Goal: Understand process/instructions: Learn about a topic

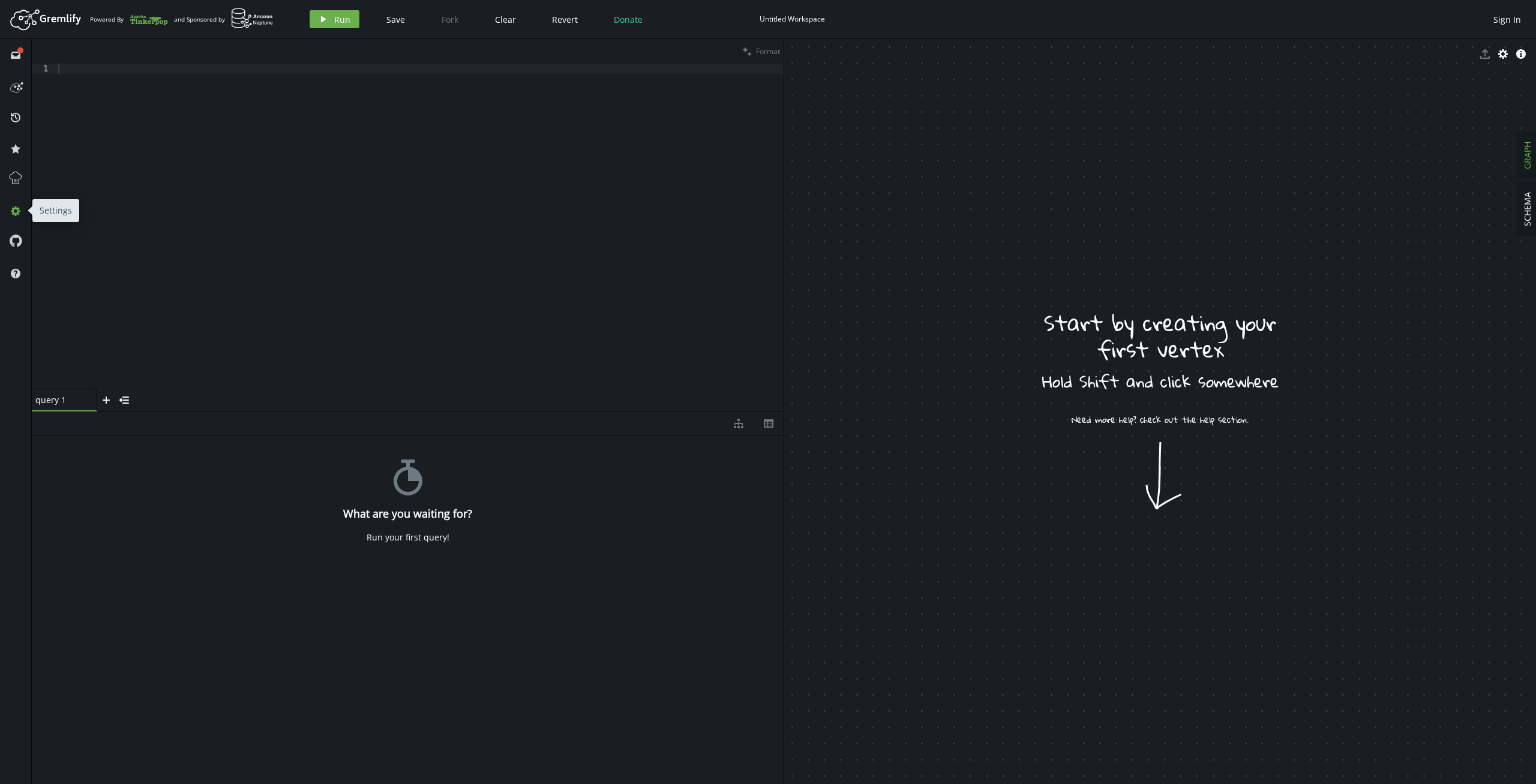
click at [19, 216] on button "cog" at bounding box center [16, 210] width 19 height 19
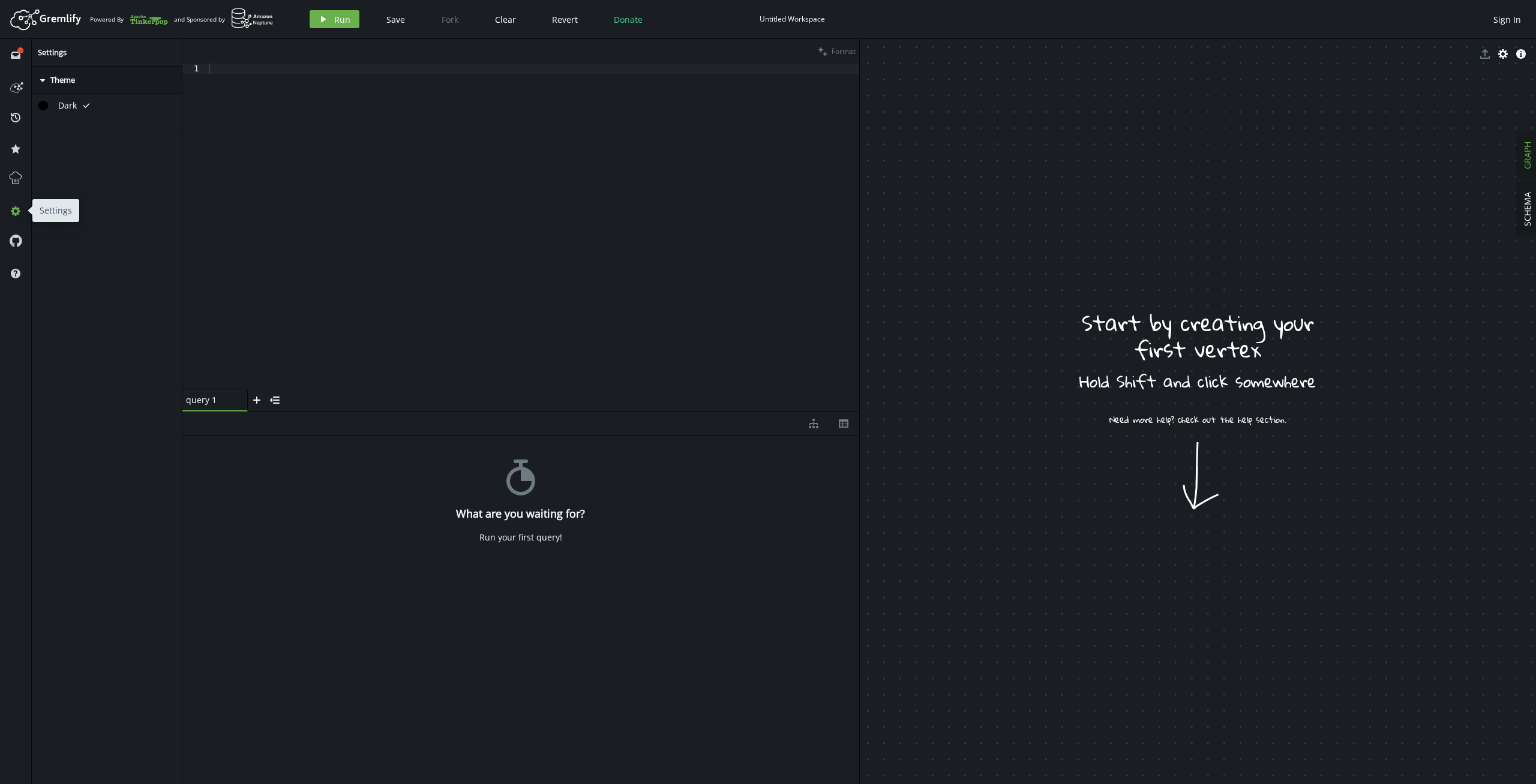
click at [19, 216] on button "cog" at bounding box center [16, 210] width 19 height 19
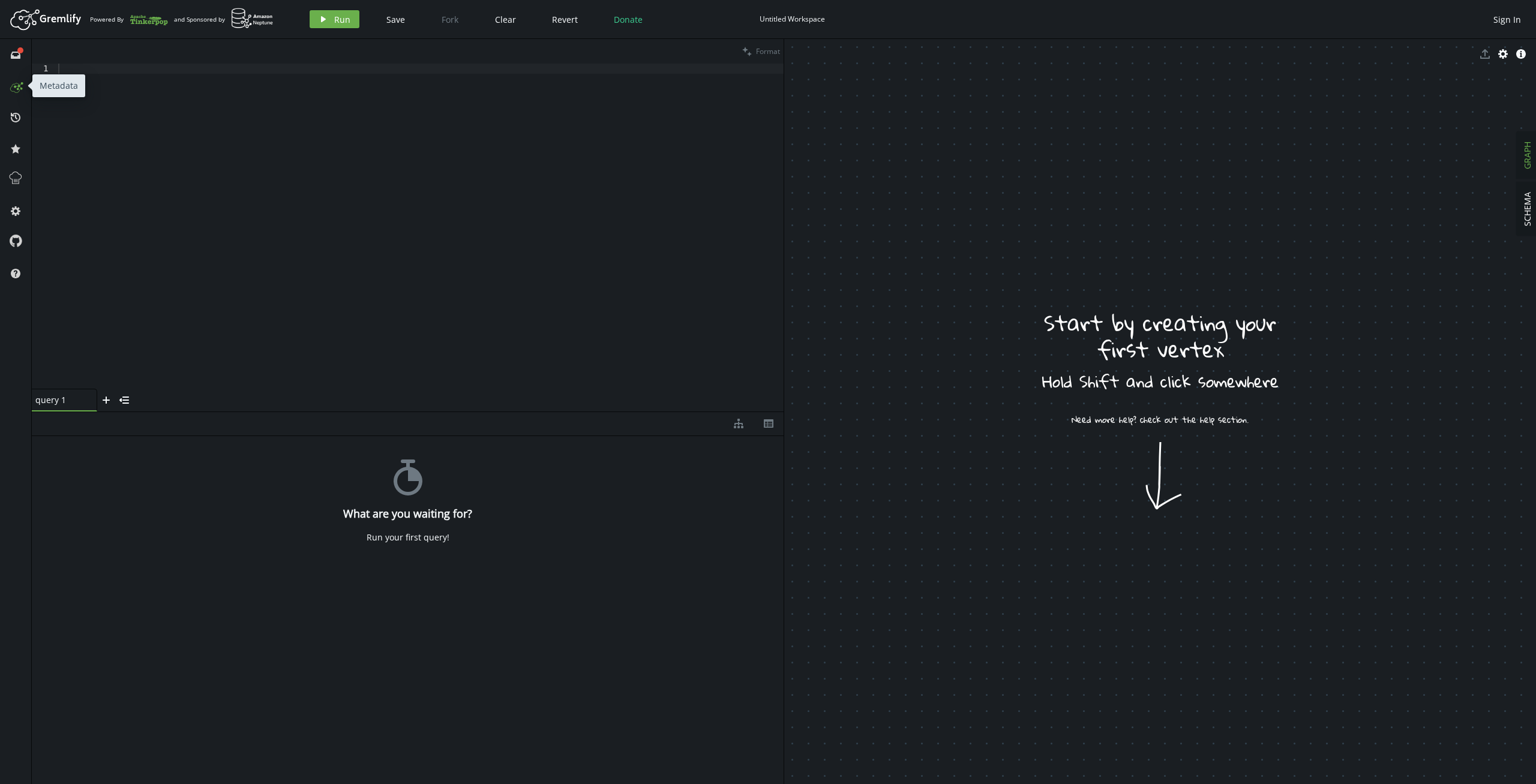
click at [13, 81] on icon at bounding box center [16, 85] width 19 height 19
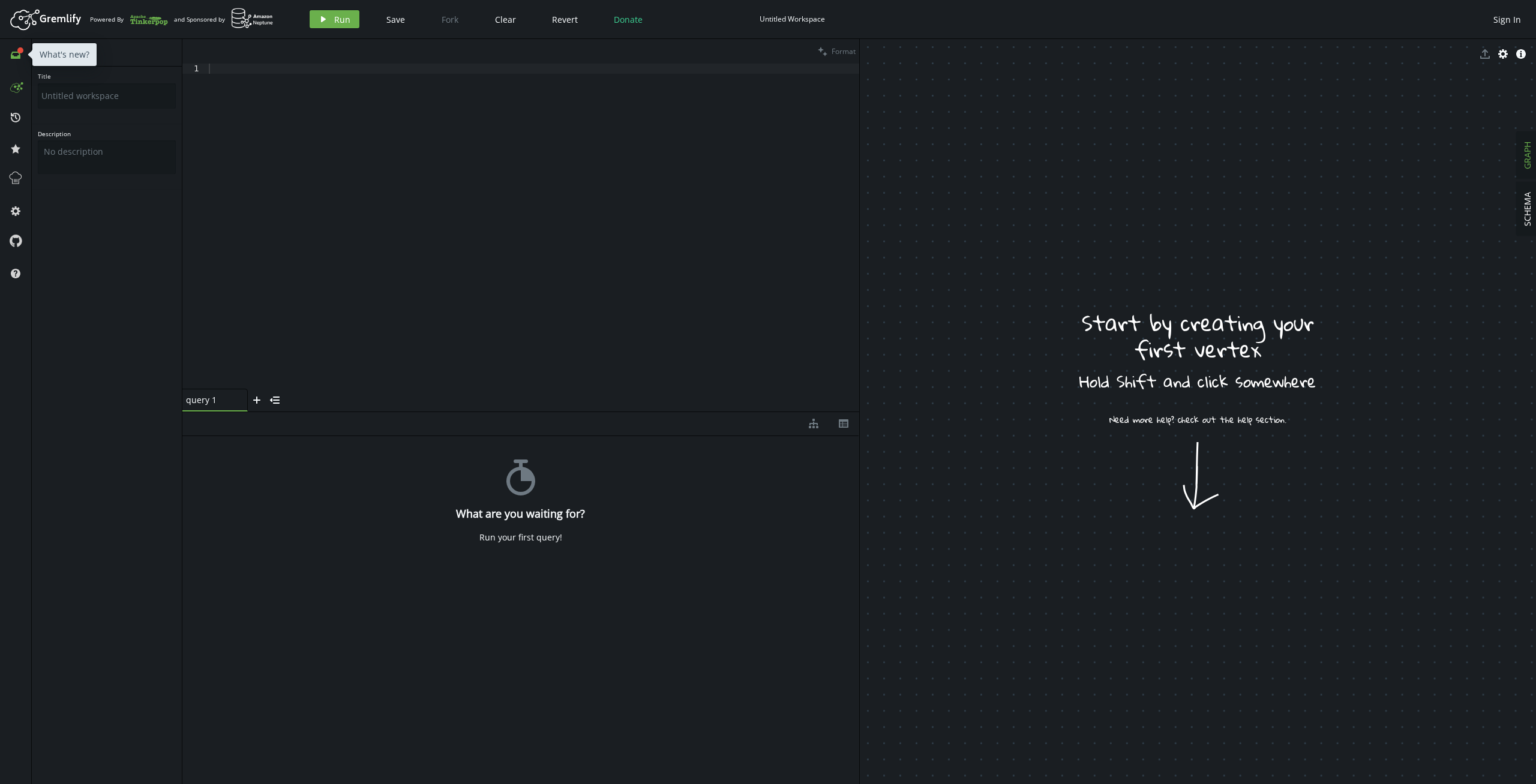
click at [13, 53] on icon "inbox" at bounding box center [16, 55] width 9 height 9
click at [319, 22] on icon "play" at bounding box center [323, 19] width 9 height 9
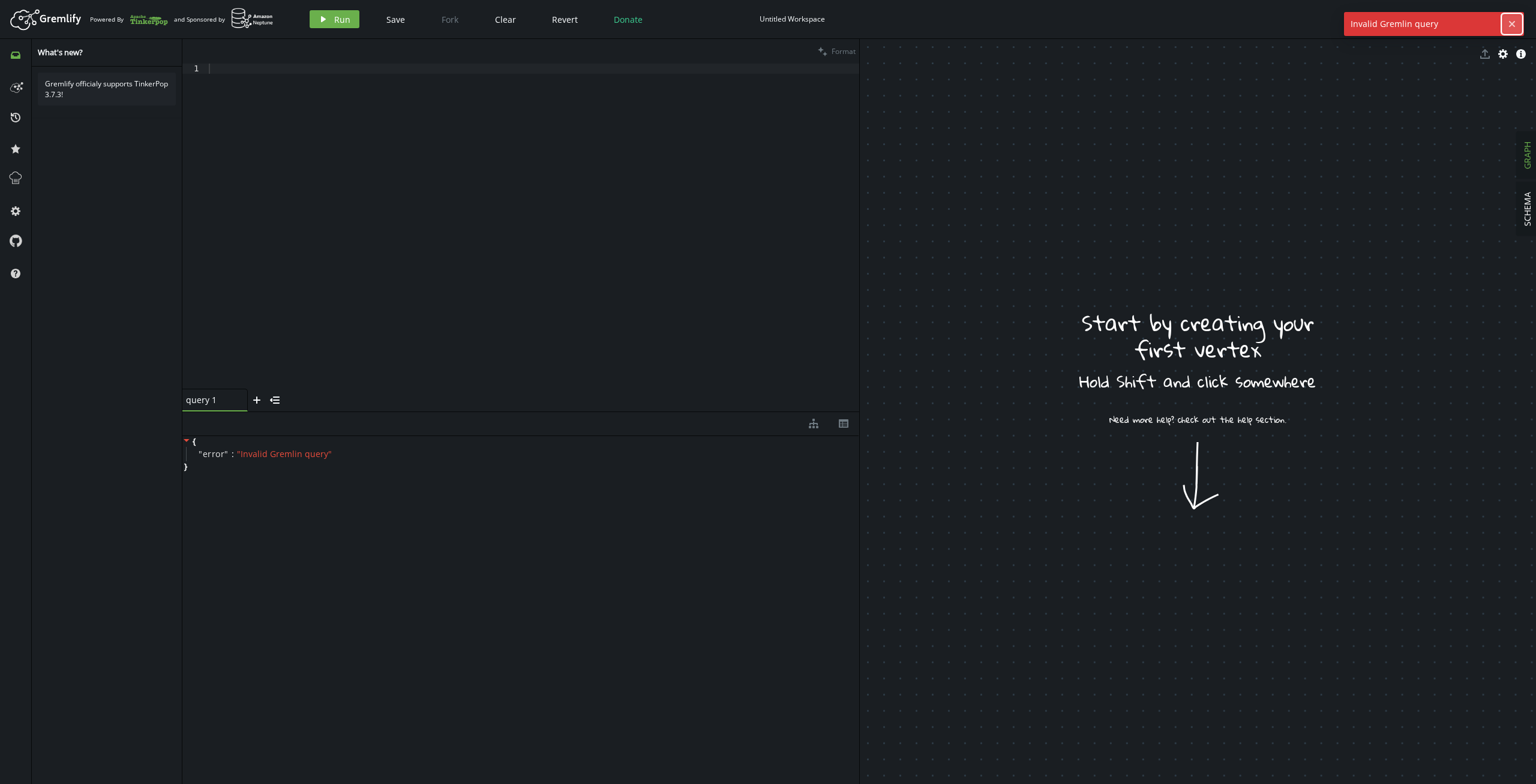
click at [1228, 21] on icon "cross" at bounding box center [1511, 24] width 9 height 9
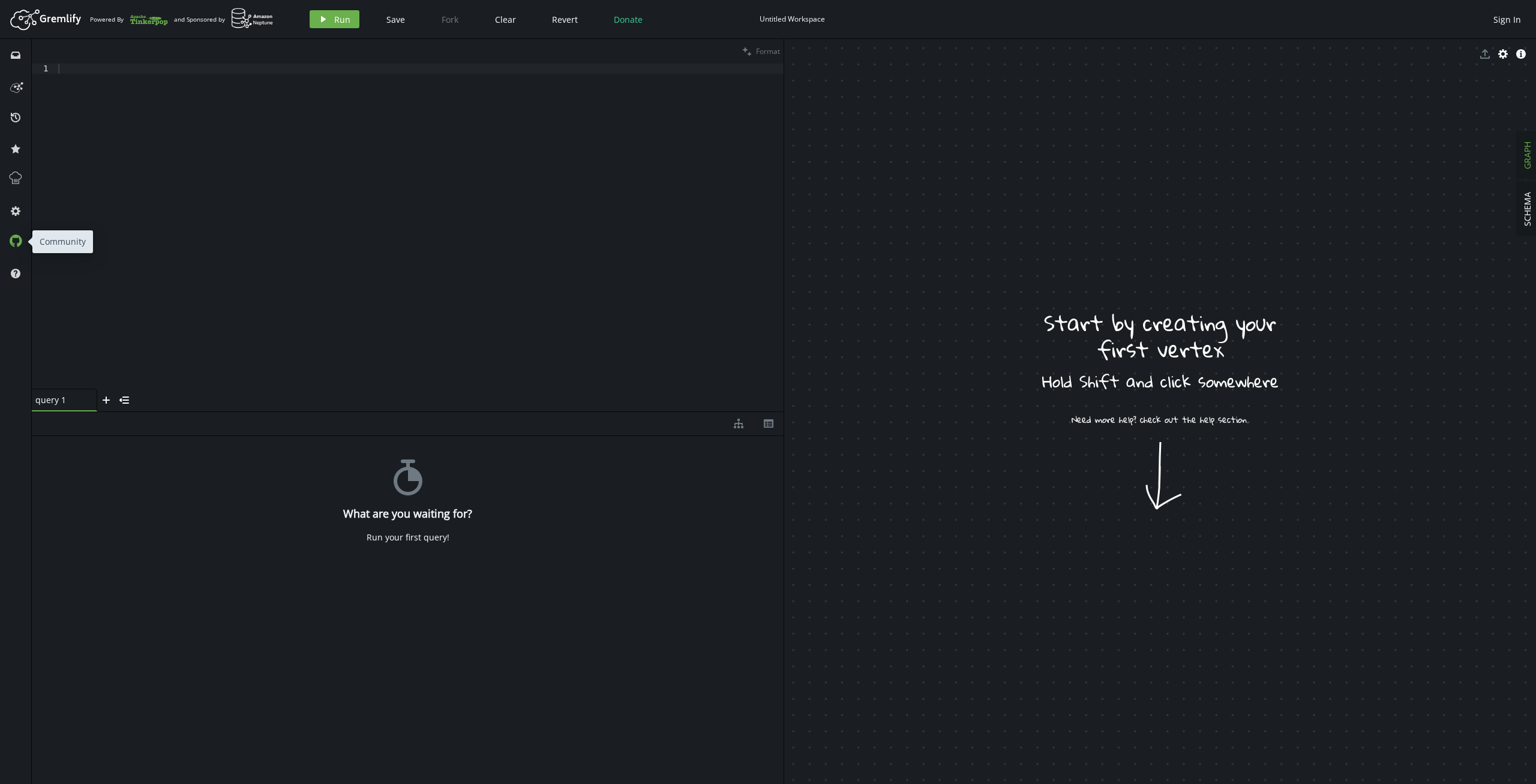
click at [16, 243] on icon at bounding box center [16, 241] width 13 height 13
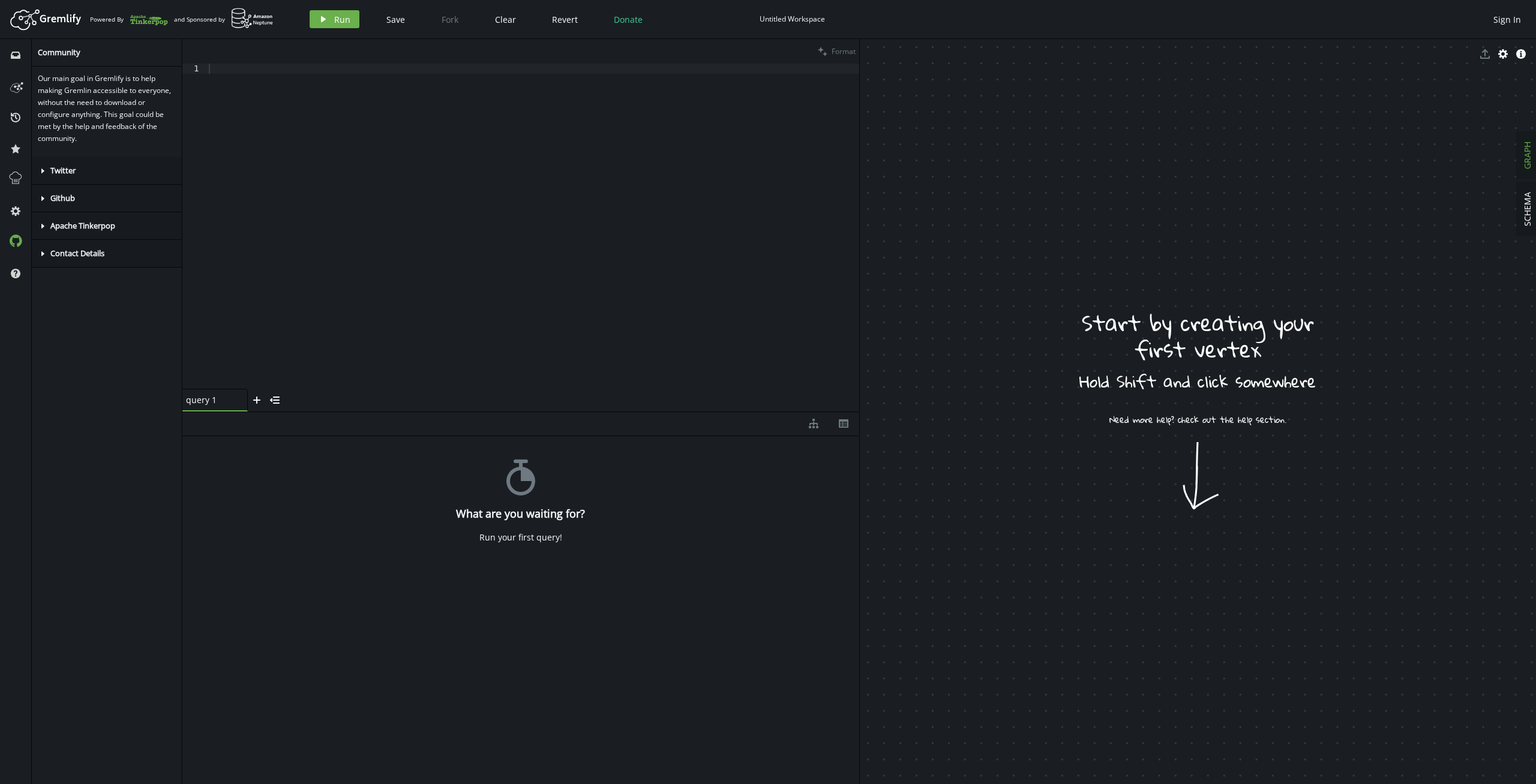
click at [62, 191] on div "caret-right Github" at bounding box center [107, 199] width 150 height 27
click at [74, 262] on div "caret-right Apache Tinkerpop" at bounding box center [107, 269] width 150 height 27
click at [41, 195] on icon "caret-right" at bounding box center [42, 199] width 9 height 9
click at [145, 237] on link "issues" at bounding box center [136, 235] width 21 height 10
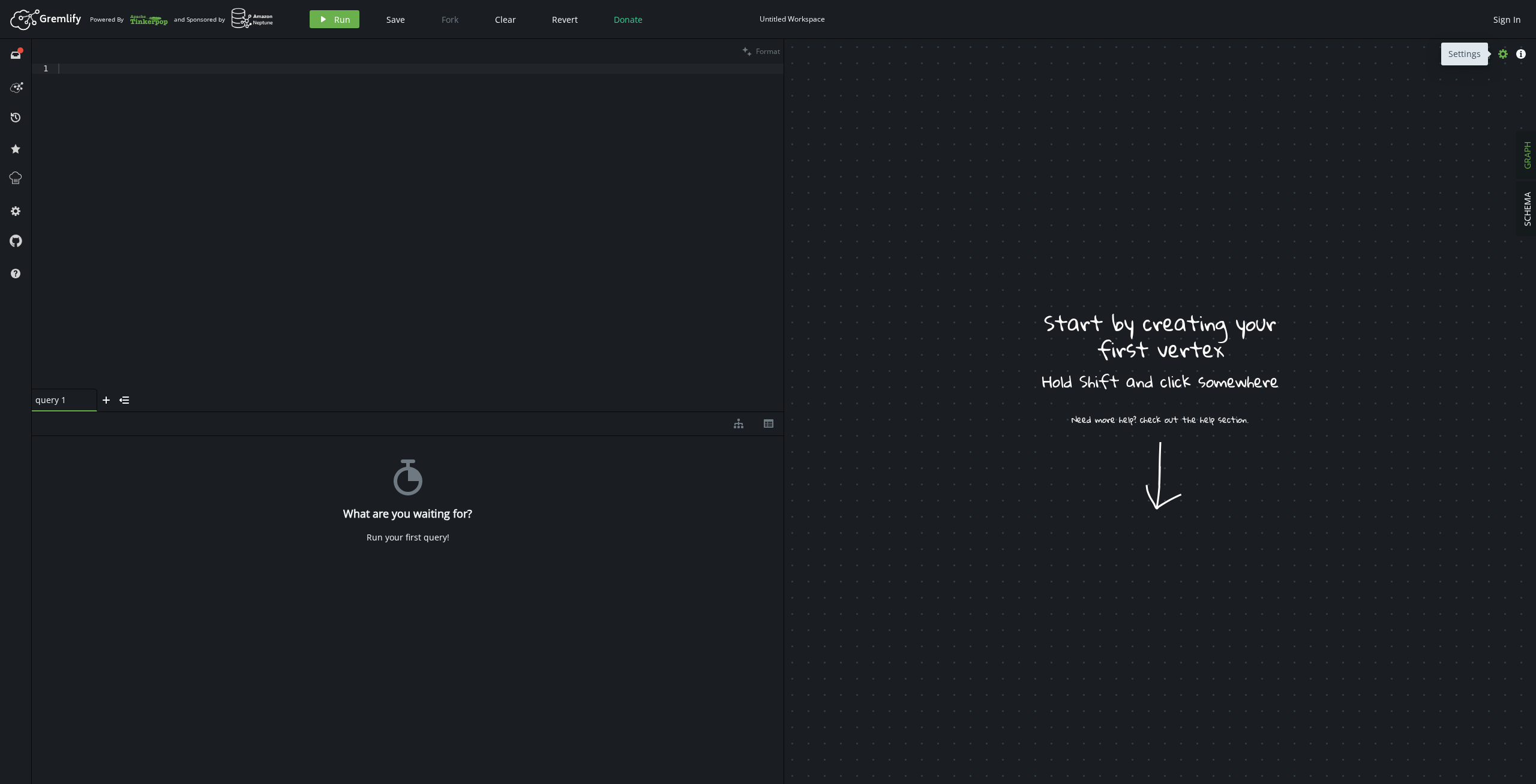
click at [1501, 57] on icon "button" at bounding box center [1502, 54] width 9 height 9
click at [802, 27] on div "Untitled Workspace" at bounding box center [791, 19] width 65 height 18
click at [1531, 209] on span "SCHEMA" at bounding box center [1527, 209] width 11 height 34
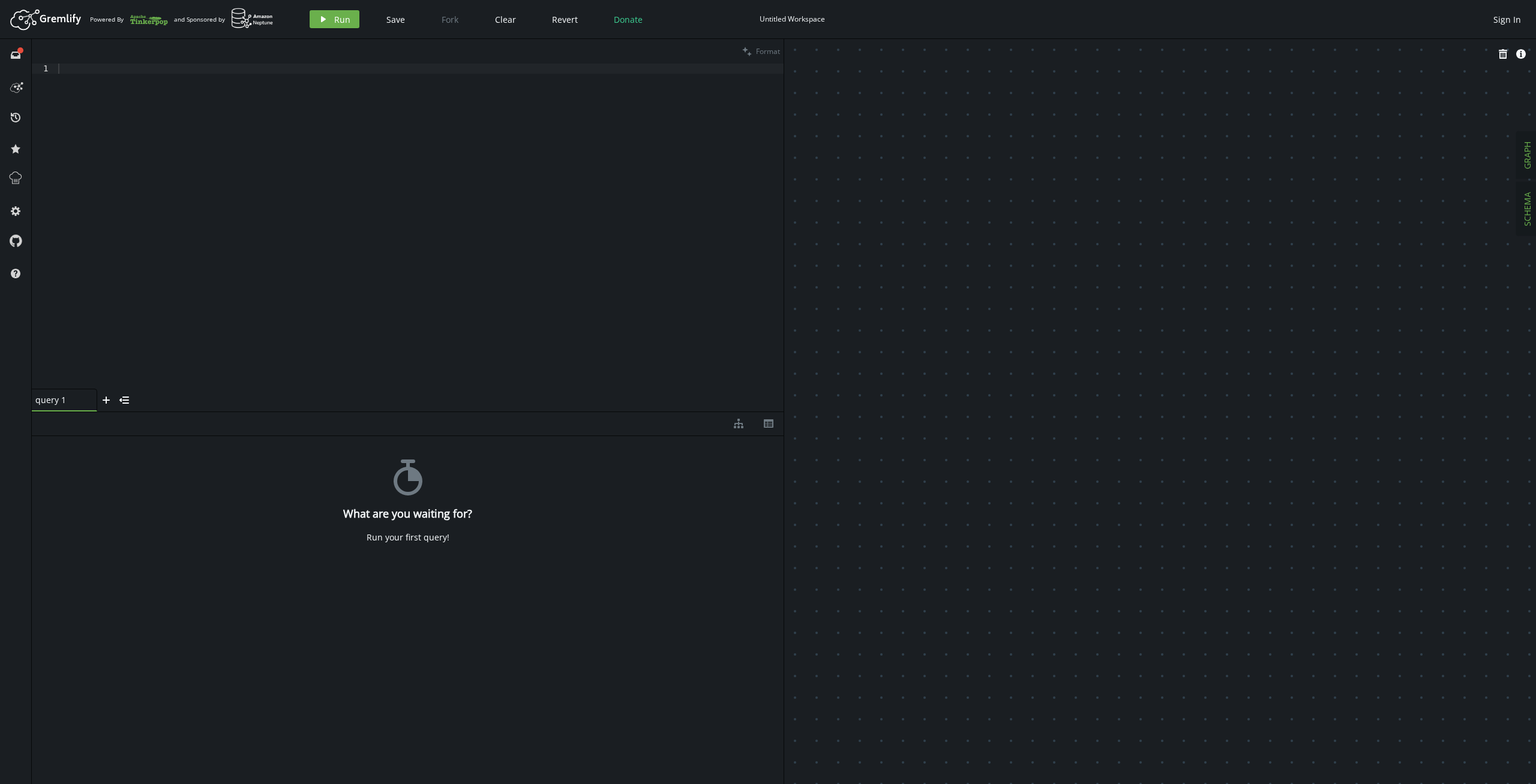
click at [1527, 168] on span "GRAPH" at bounding box center [1527, 156] width 11 height 27
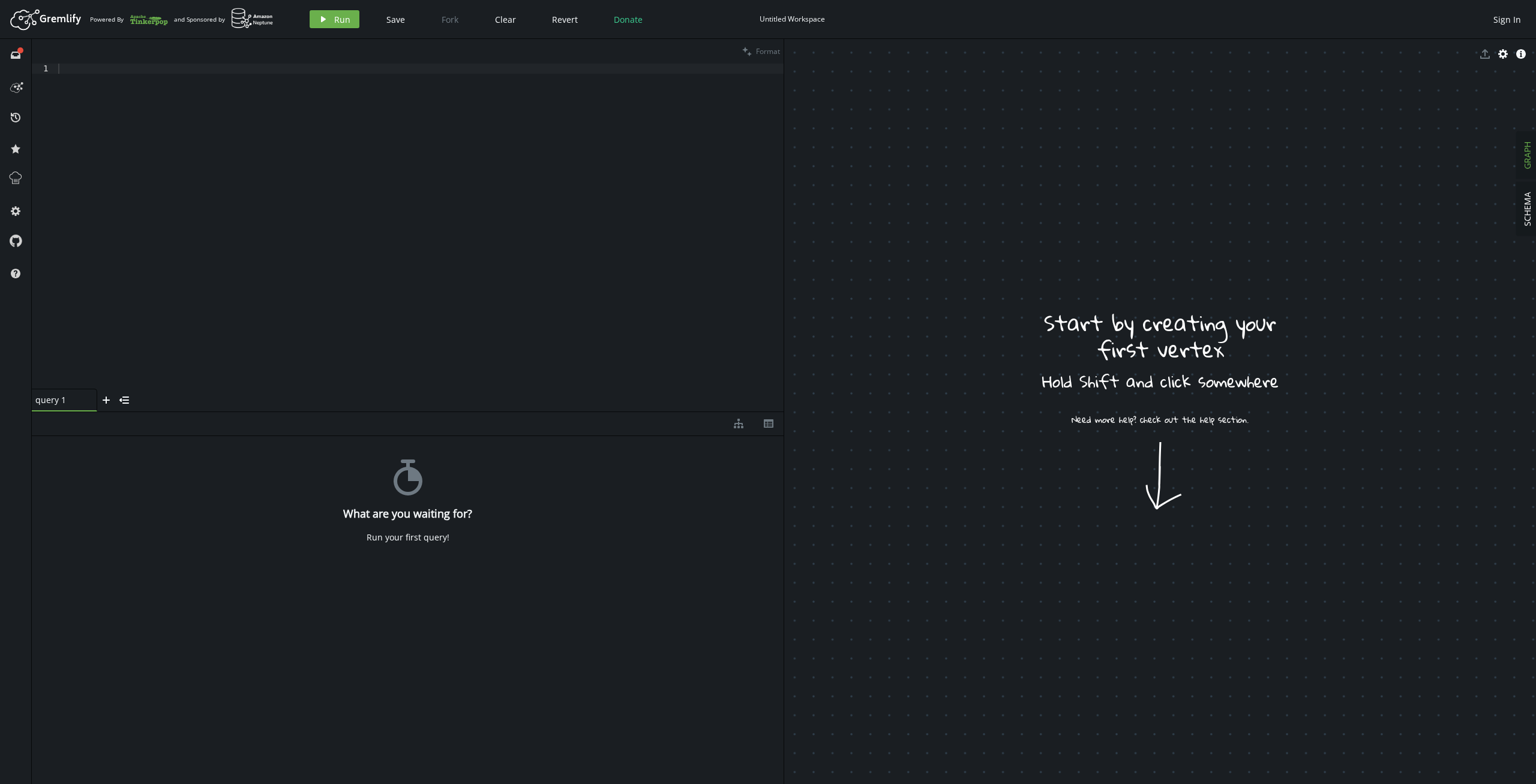
drag, startPoint x: 1050, startPoint y: 440, endPoint x: 1073, endPoint y: 485, distance: 50.5
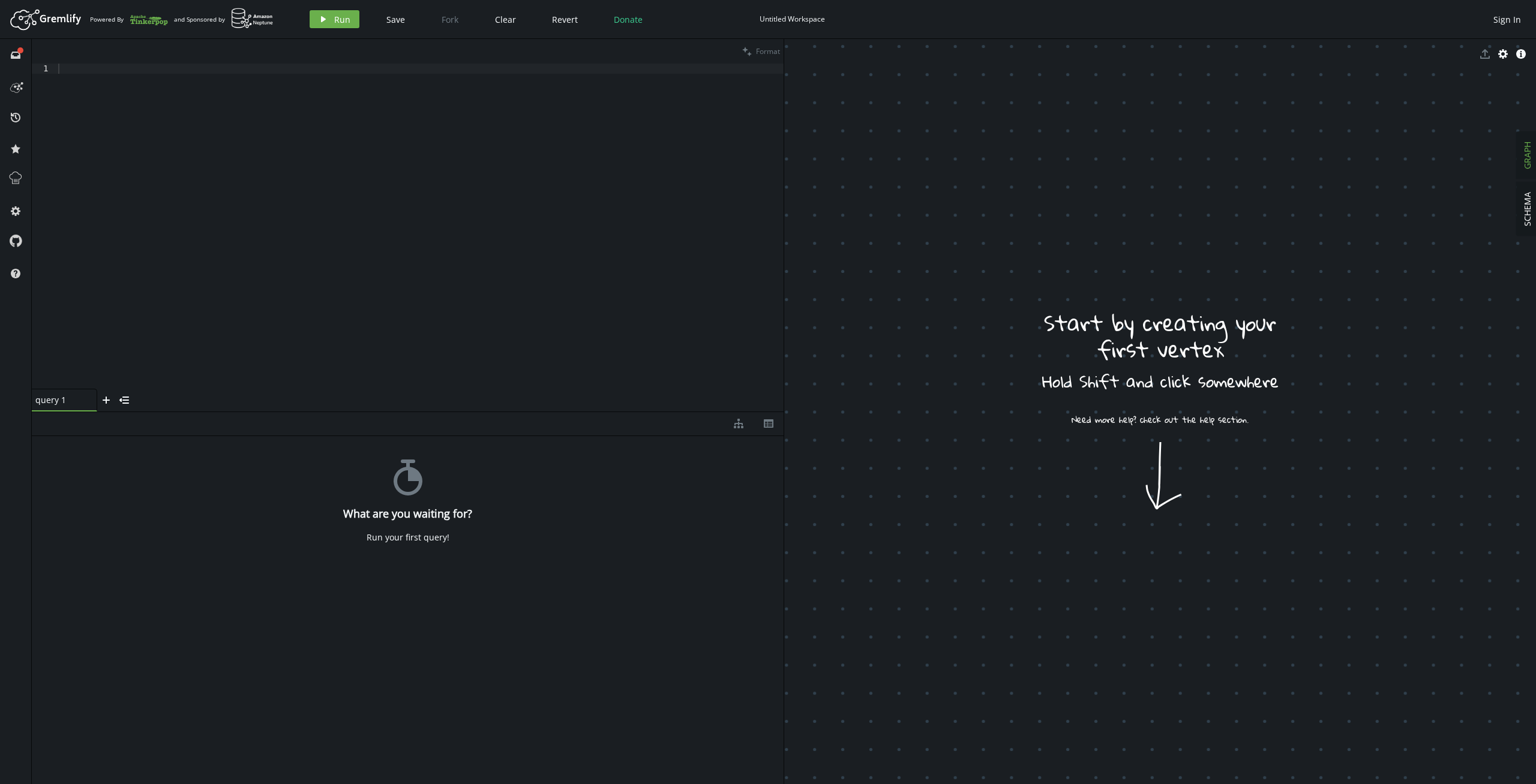
drag, startPoint x: 1003, startPoint y: 530, endPoint x: 929, endPoint y: 518, distance: 75.0
drag, startPoint x: 258, startPoint y: 531, endPoint x: 242, endPoint y: 516, distance: 21.9
click at [259, 531] on div "stopwatch What are you waiting for? Run your first query!" at bounding box center [408, 607] width 752 height 342
click at [20, 53] on div "full-circle inbox" at bounding box center [16, 55] width 19 height 11
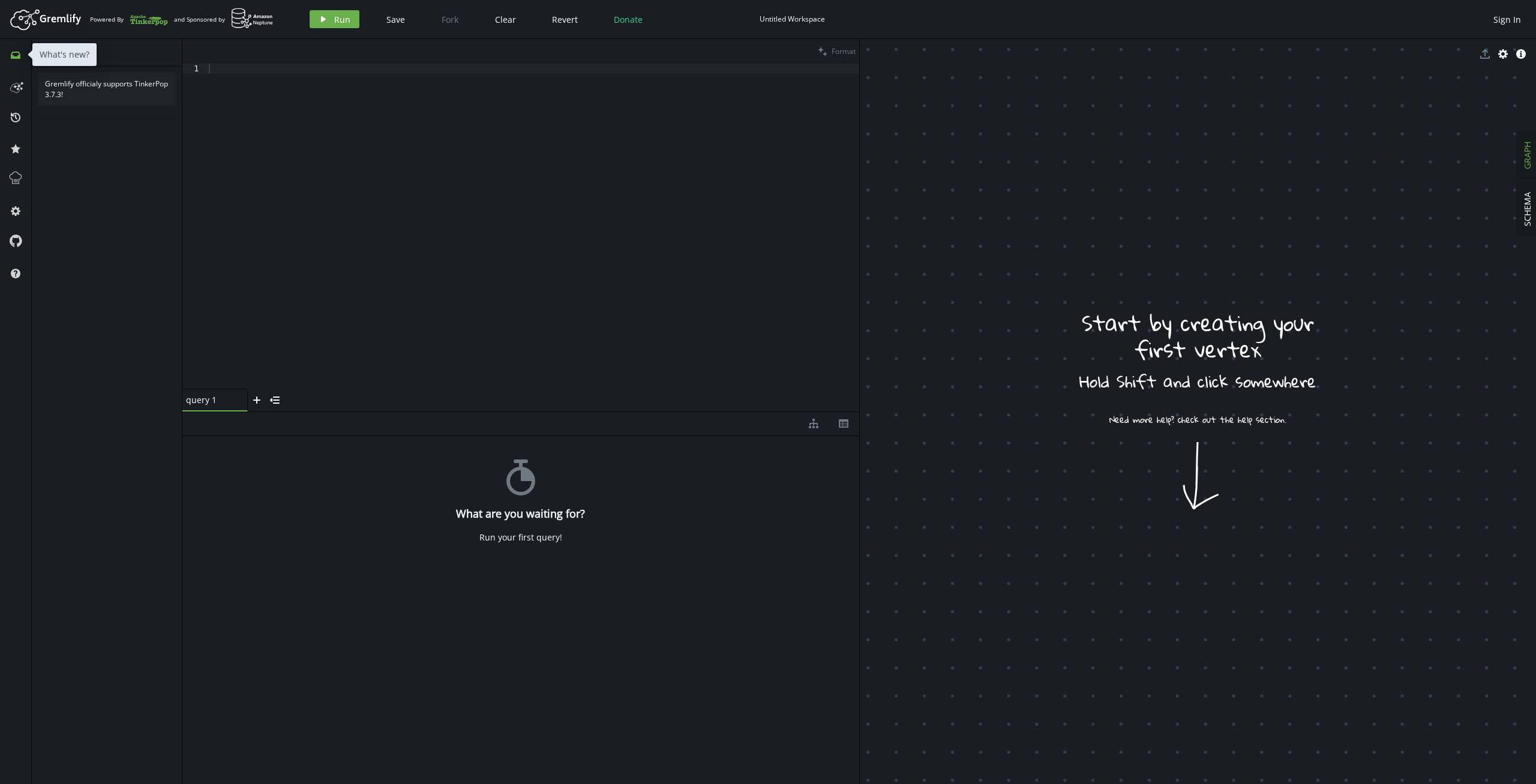
click at [20, 53] on div "inbox" at bounding box center [16, 55] width 19 height 11
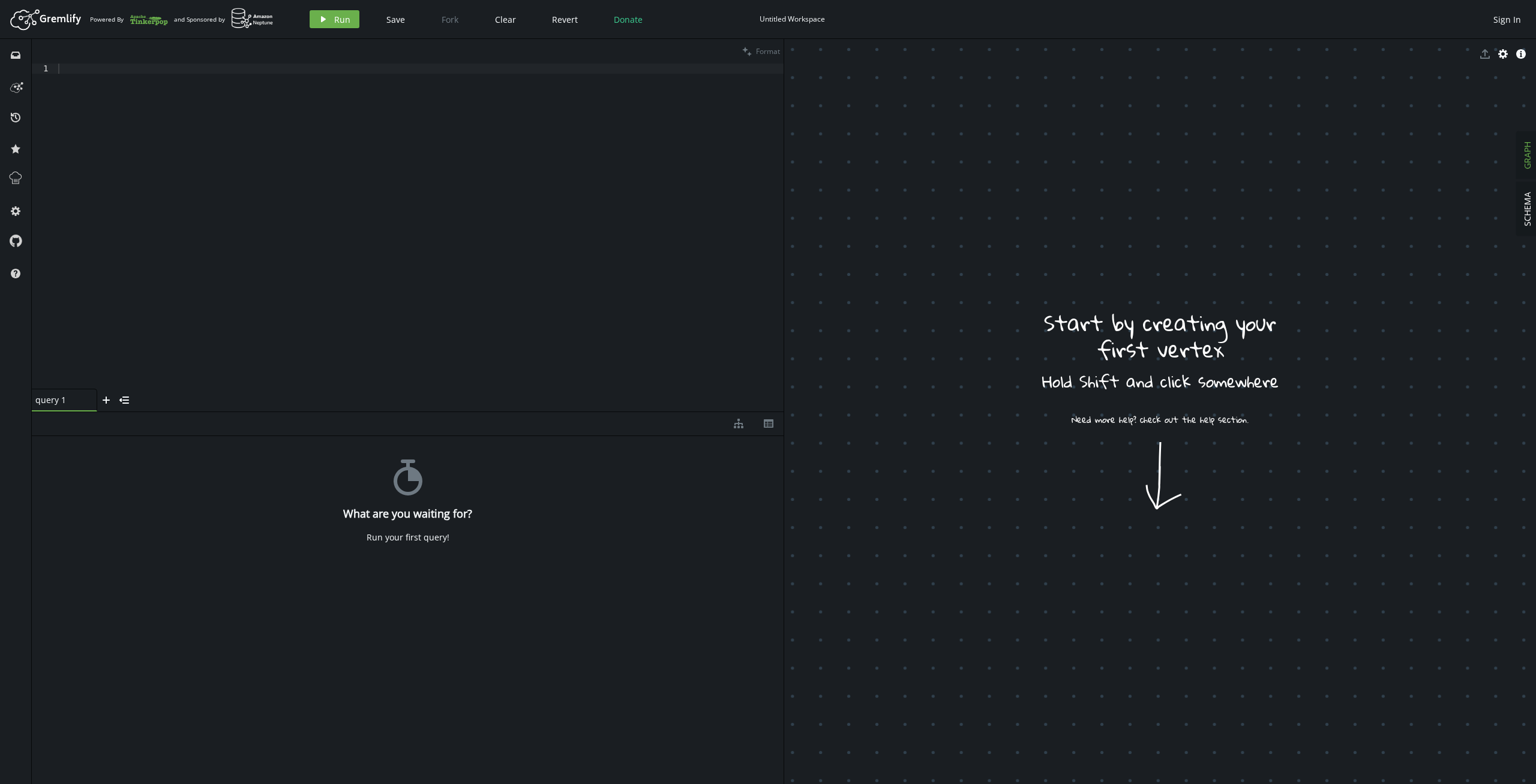
click at [808, 9] on div "Artboard Created with Sketch. Powered By and Sponsored by play Run Save Fork Cl…" at bounding box center [768, 19] width 1523 height 24
click at [810, 19] on div "Untitled Workspace" at bounding box center [791, 19] width 65 height 9
click at [1515, 22] on span "Sign In" at bounding box center [1507, 19] width 27 height 11
click at [328, 18] on button "play Run" at bounding box center [334, 19] width 49 height 18
